Goal: Transaction & Acquisition: Purchase product/service

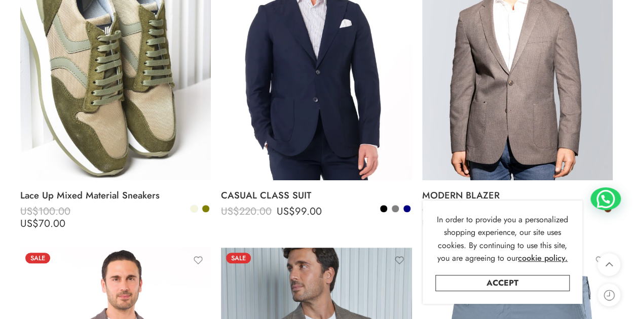
click at [513, 285] on link "Accept" at bounding box center [502, 283] width 134 height 16
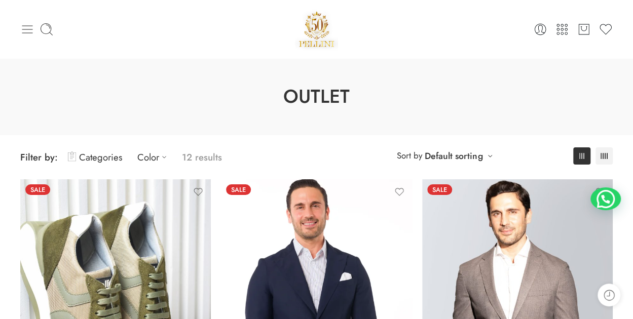
click at [30, 26] on icon at bounding box center [27, 29] width 14 height 14
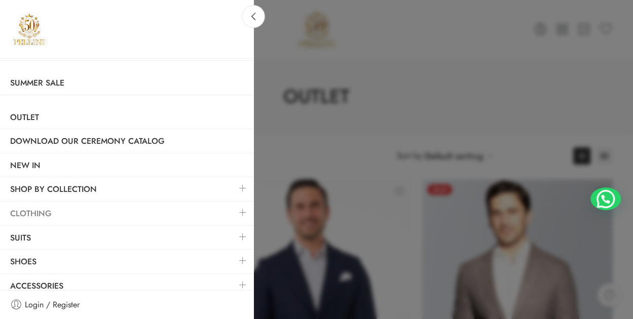
scroll to position [14, 0]
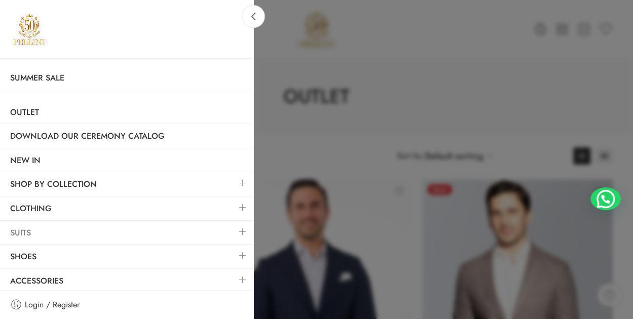
click at [21, 223] on link "Suits" at bounding box center [126, 232] width 253 height 23
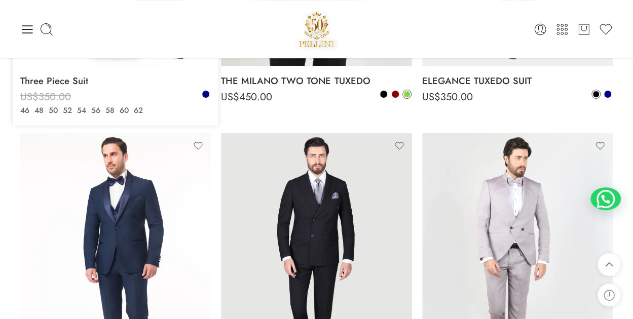
scroll to position [1773, 0]
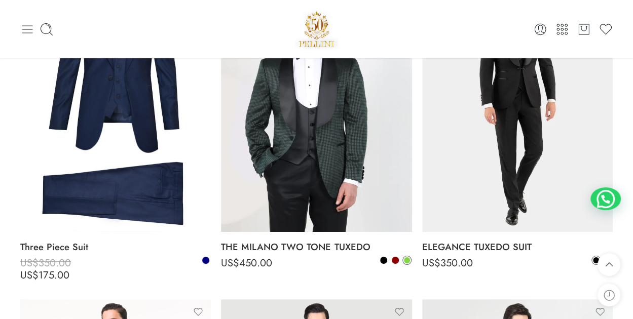
click at [27, 33] on icon at bounding box center [27, 29] width 14 height 14
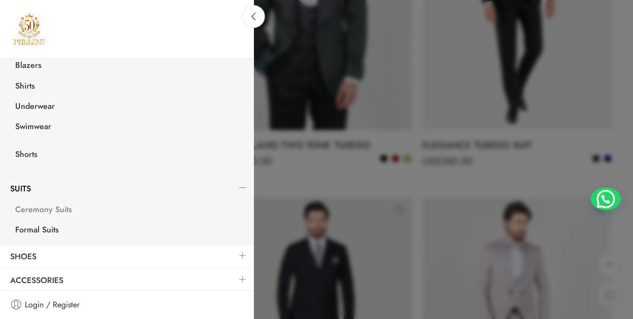
scroll to position [1925, 0]
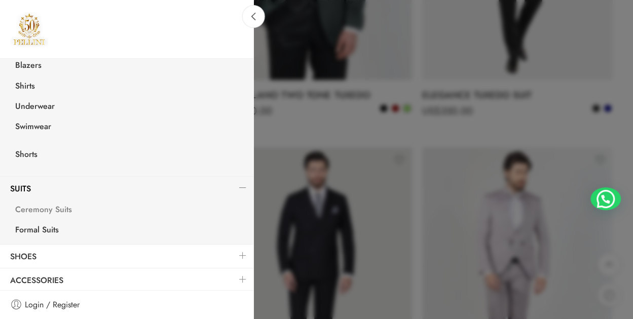
click at [62, 208] on link "Ceremony Suits" at bounding box center [129, 211] width 248 height 21
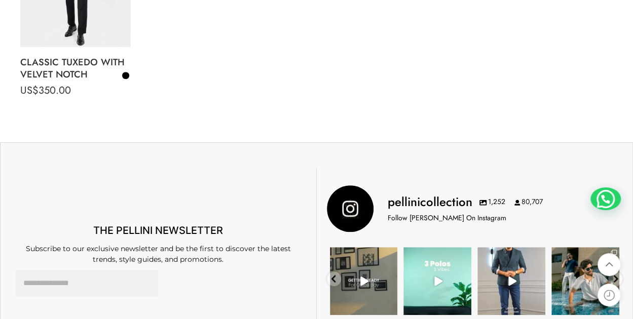
scroll to position [2077, 0]
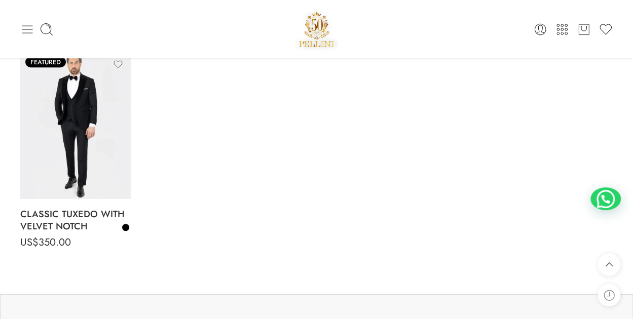
click at [32, 34] on icon at bounding box center [27, 29] width 14 height 14
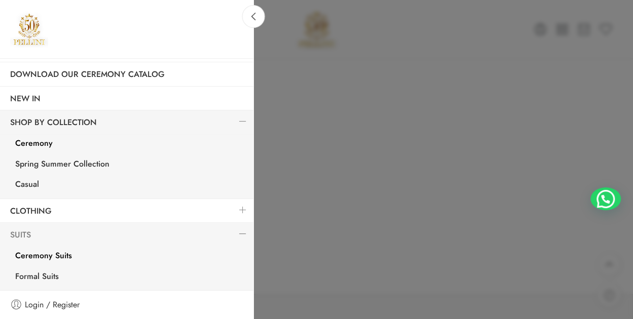
scroll to position [122, 0]
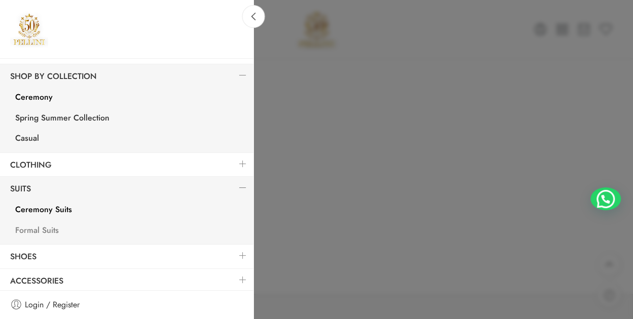
click at [48, 229] on link "Formal Suits" at bounding box center [129, 231] width 248 height 21
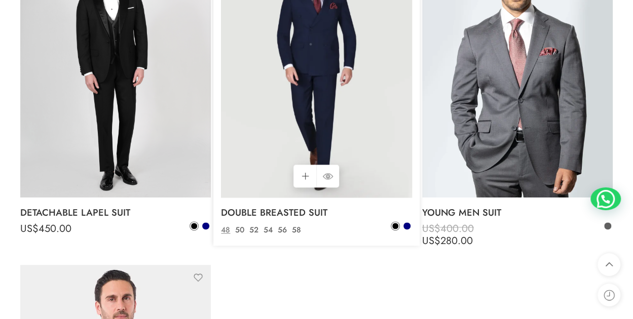
scroll to position [506, 0]
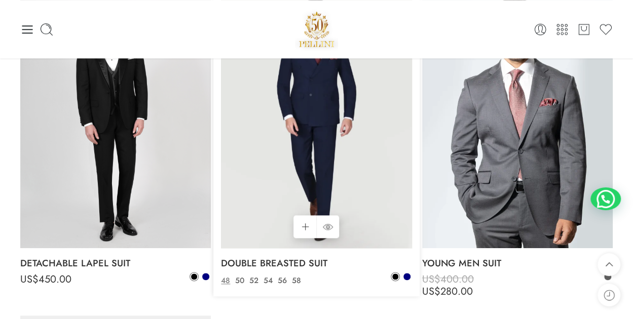
click at [350, 136] on img at bounding box center [316, 121] width 190 height 254
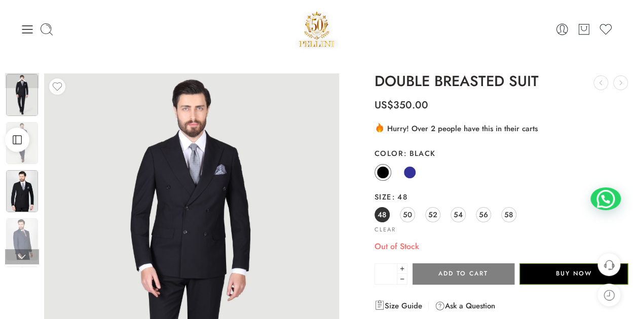
click at [30, 181] on img at bounding box center [22, 191] width 32 height 42
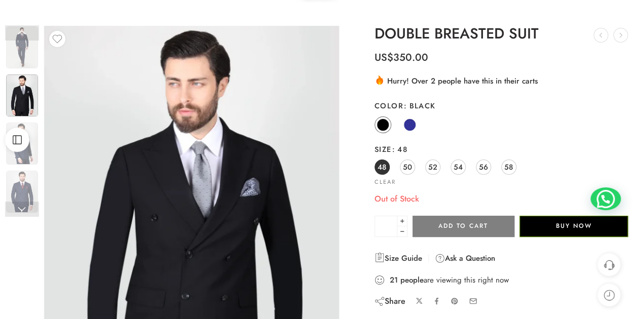
scroll to position [152, 0]
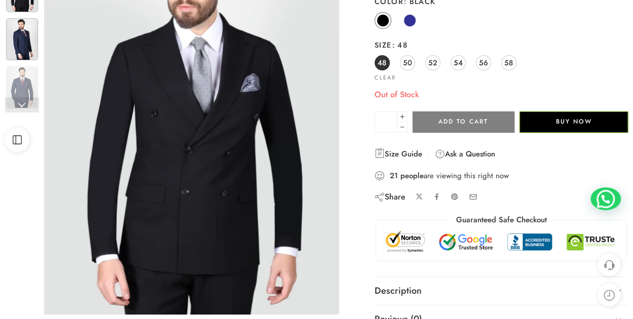
click at [24, 41] on img at bounding box center [22, 39] width 32 height 42
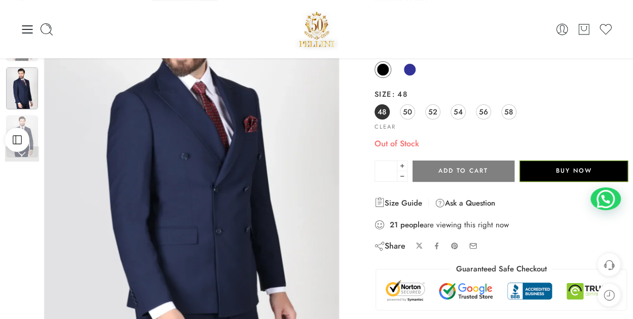
scroll to position [51, 0]
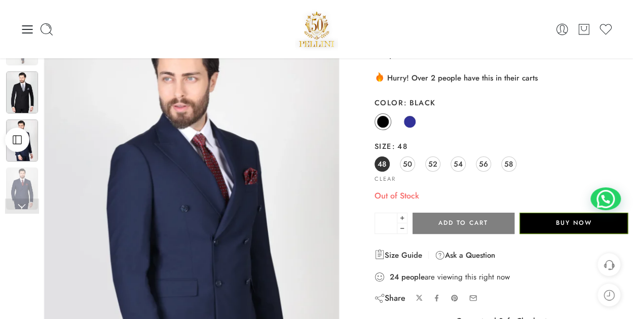
click at [16, 103] on img at bounding box center [22, 92] width 32 height 42
